Goal: Task Accomplishment & Management: Manage account settings

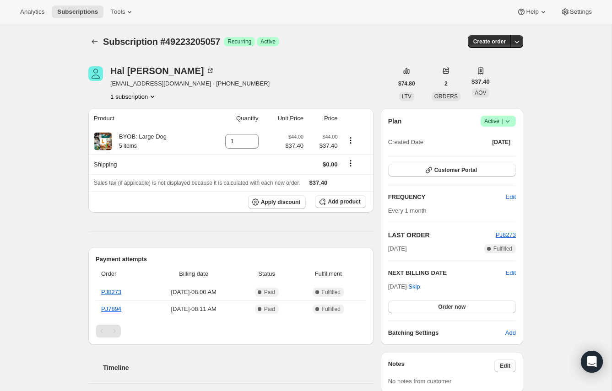
click at [511, 120] on icon at bounding box center [507, 121] width 9 height 9
click at [505, 153] on span "Cancel subscription" at bounding box center [495, 154] width 52 height 7
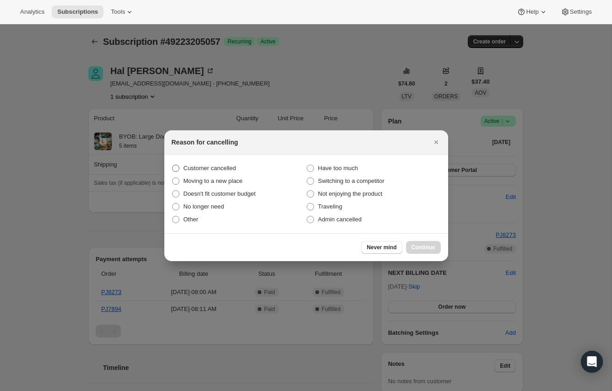
click at [208, 167] on span "Customer cancelled" at bounding box center [210, 168] width 53 height 7
click at [173, 165] on input "Customer cancelled" at bounding box center [172, 165] width 0 height 0
radio input "true"
click at [426, 252] on button "Continue" at bounding box center [423, 247] width 35 height 13
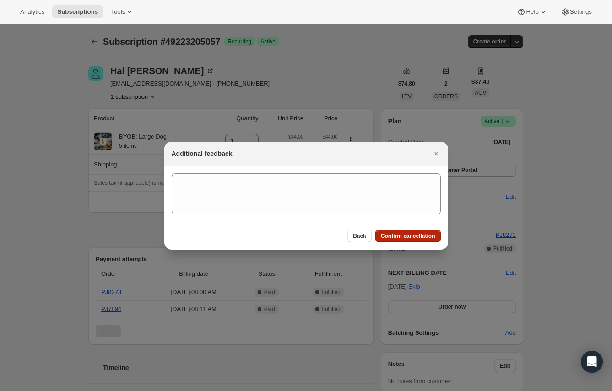
click at [411, 230] on button "Confirm cancellation" at bounding box center [407, 236] width 65 height 13
